Goal: Complete application form

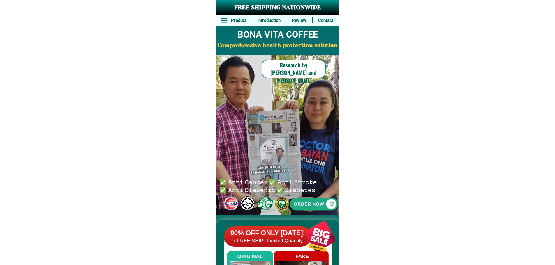
click at [335, 210] on div at bounding box center [313, 204] width 121 height 121
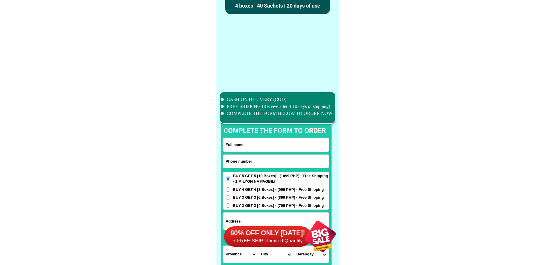
scroll to position [4525, 0]
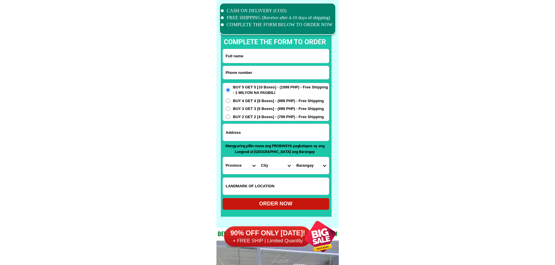
click at [265, 76] on input "Input phone_number" at bounding box center [276, 72] width 106 height 13
paste input "9922407784"
type input "09922407784"
click at [279, 58] on input "Input full_name" at bounding box center [276, 56] width 106 height 14
paste input "[PERSON_NAME]"
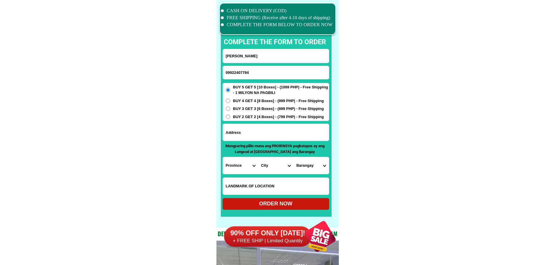
type input "[PERSON_NAME]"
click at [282, 139] on input "Input address" at bounding box center [276, 132] width 106 height 17
paste input "atlag buhagin st"
type input "atlag buhagin st"
click at [240, 168] on select "Province [GEOGRAPHIC_DATA] [GEOGRAPHIC_DATA][PERSON_NAME][GEOGRAPHIC_DATA][GEOG…" at bounding box center [240, 165] width 35 height 17
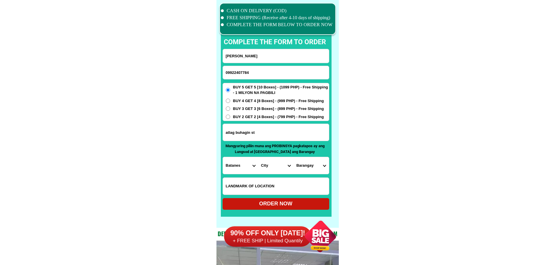
click at [241, 167] on select "Province [GEOGRAPHIC_DATA] [GEOGRAPHIC_DATA][PERSON_NAME][GEOGRAPHIC_DATA][GEOG…" at bounding box center [240, 165] width 35 height 17
select select "63_761"
click at [223, 157] on select "Province [GEOGRAPHIC_DATA] [GEOGRAPHIC_DATA][PERSON_NAME][GEOGRAPHIC_DATA][GEOG…" at bounding box center [240, 165] width 35 height 17
click at [283, 172] on select "City [PERSON_NAME][GEOGRAPHIC_DATA] [GEOGRAPHIC_DATA] [GEOGRAPHIC_DATA] [GEOGRA…" at bounding box center [275, 165] width 35 height 17
select select "63_7612858"
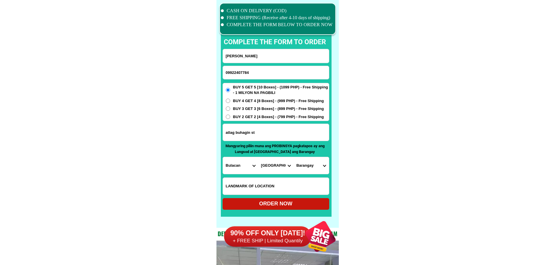
click at [324, 171] on select "Barangay Anilao Atlag Babatnin Bagna Bagong bayan [GEOGRAPHIC_DATA] [GEOGRAPHIC…" at bounding box center [310, 165] width 35 height 17
select select "63_76128582576"
click at [293, 157] on select "Barangay Anilao Atlag Babatnin Bagna Bagong bayan [GEOGRAPHIC_DATA] [GEOGRAPHIC…" at bounding box center [310, 165] width 35 height 17
click at [292, 184] on input "Input LANDMARKOFLOCATION" at bounding box center [276, 186] width 106 height 17
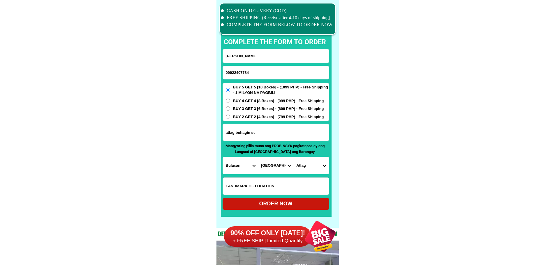
paste input "[PERSON_NAME]"
type input "[PERSON_NAME]"
click at [285, 203] on div "ORDER NOW" at bounding box center [275, 204] width 107 height 8
radio input "true"
